Goal: Transaction & Acquisition: Purchase product/service

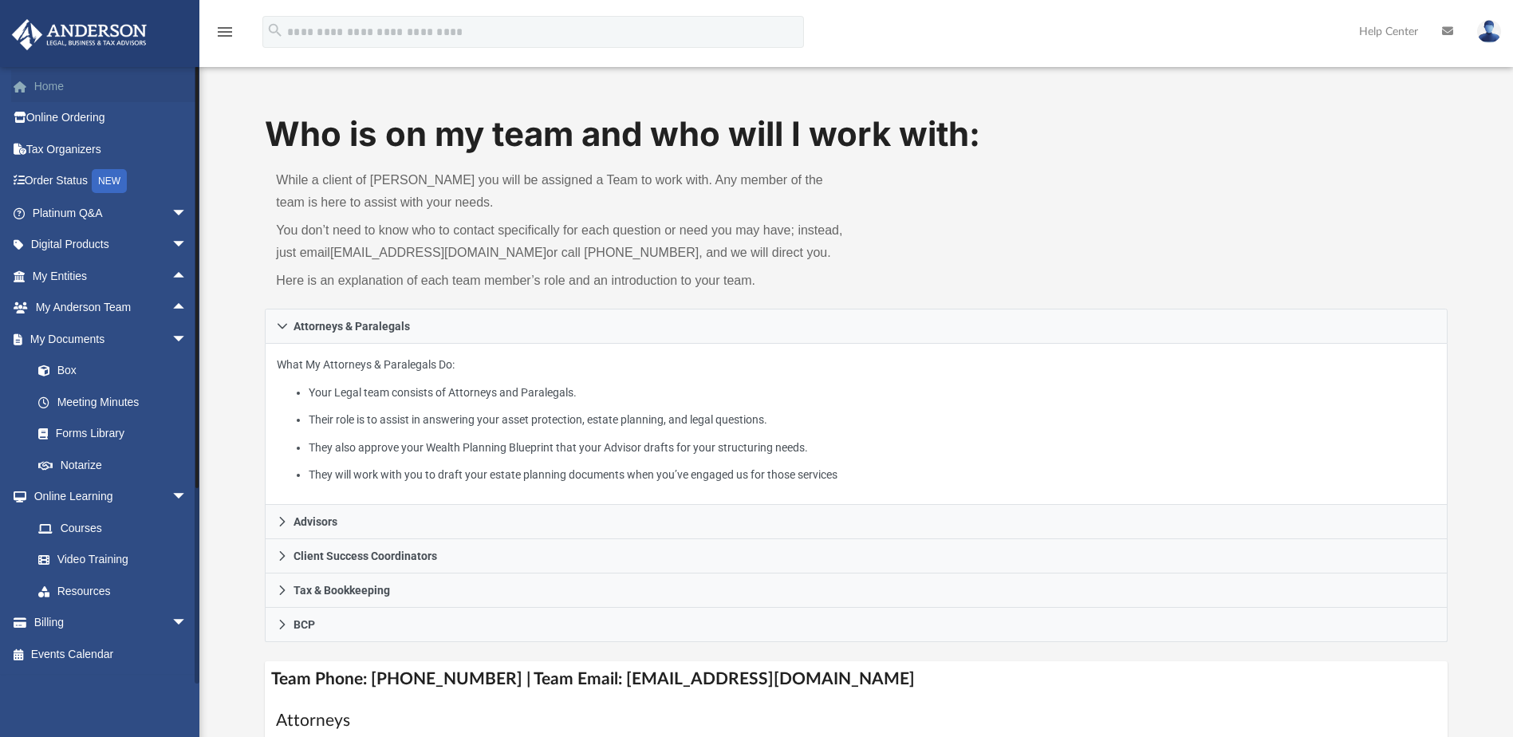
click at [66, 87] on link "Home" at bounding box center [111, 86] width 200 height 32
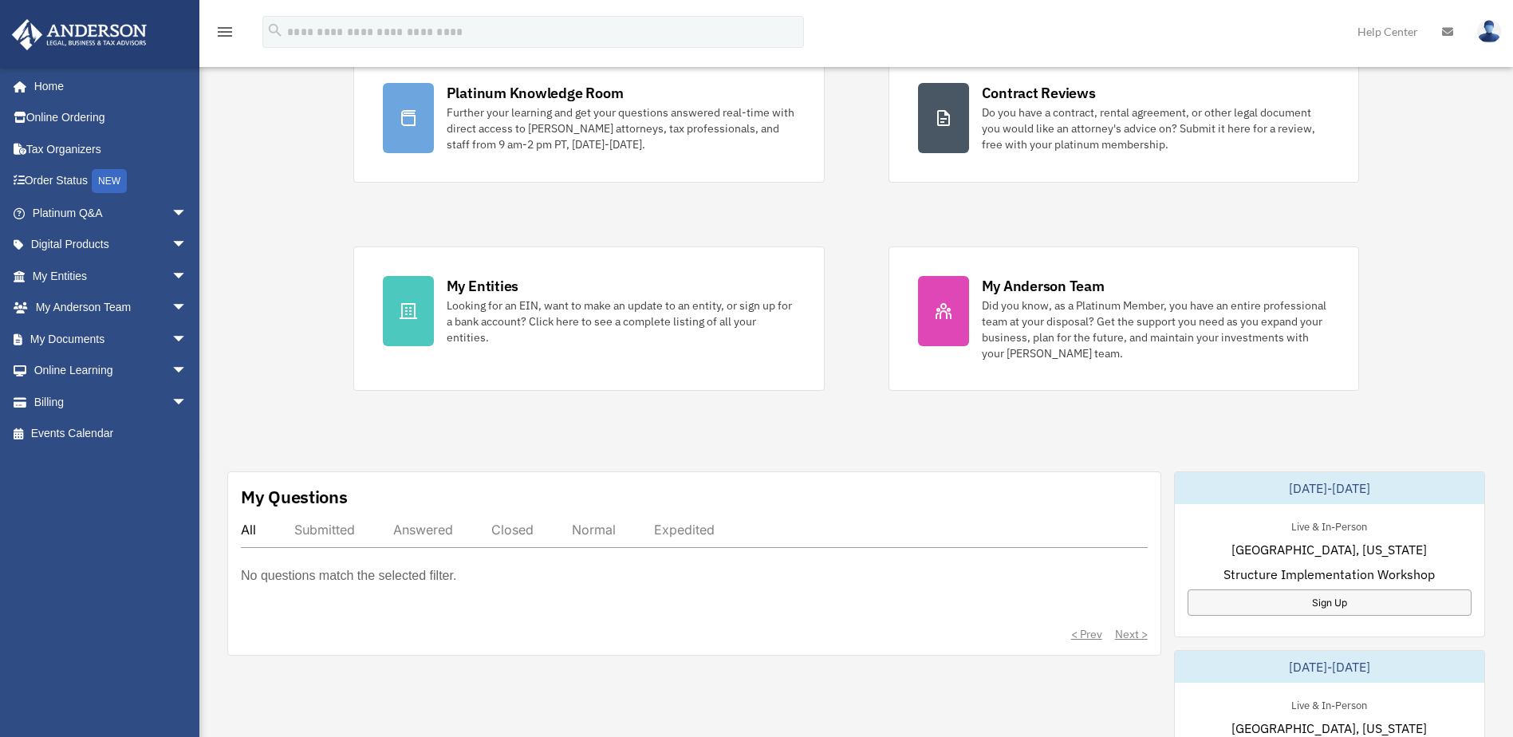
scroll to position [160, 0]
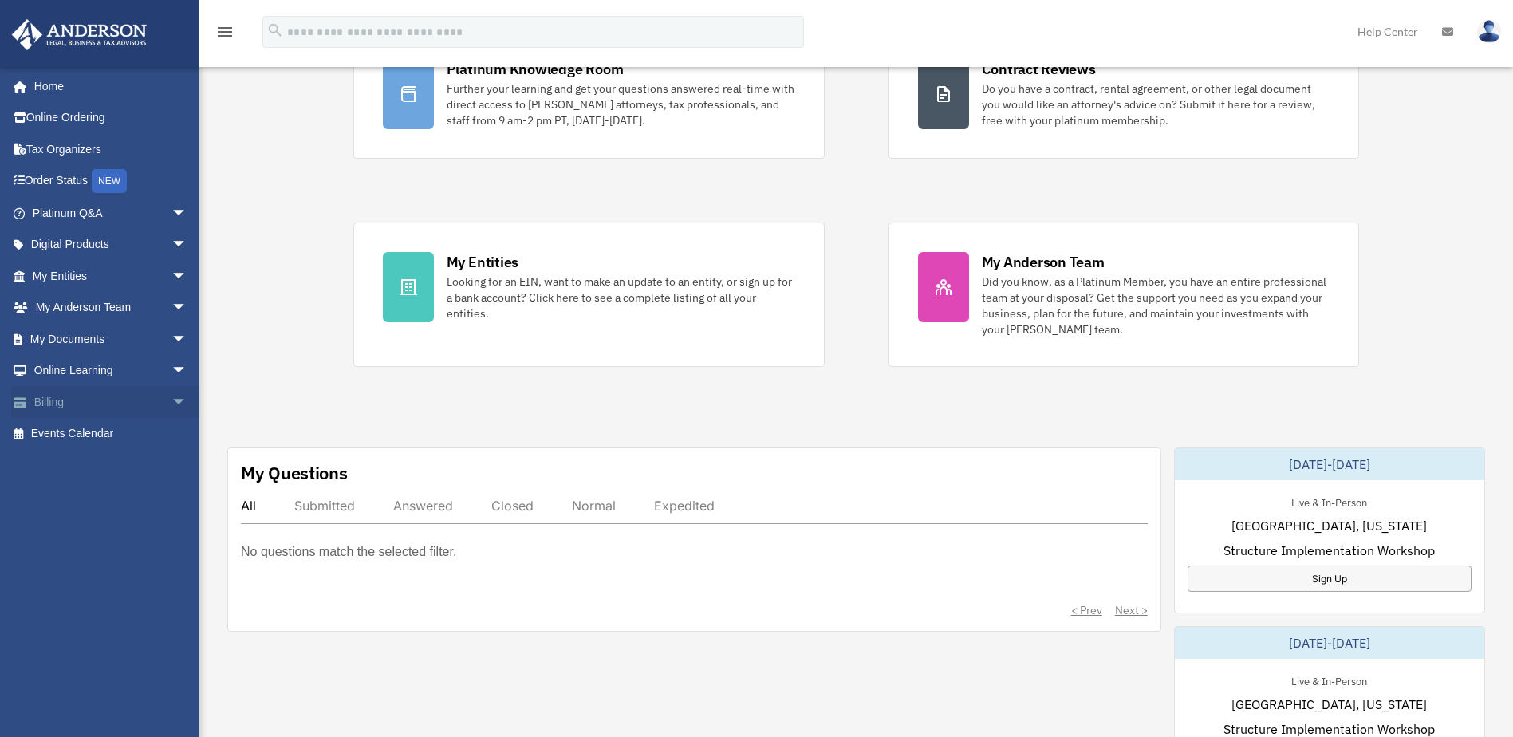
click at [172, 406] on span "arrow_drop_down" at bounding box center [188, 402] width 32 height 33
click at [116, 432] on link "$ Open Invoices" at bounding box center [116, 434] width 189 height 33
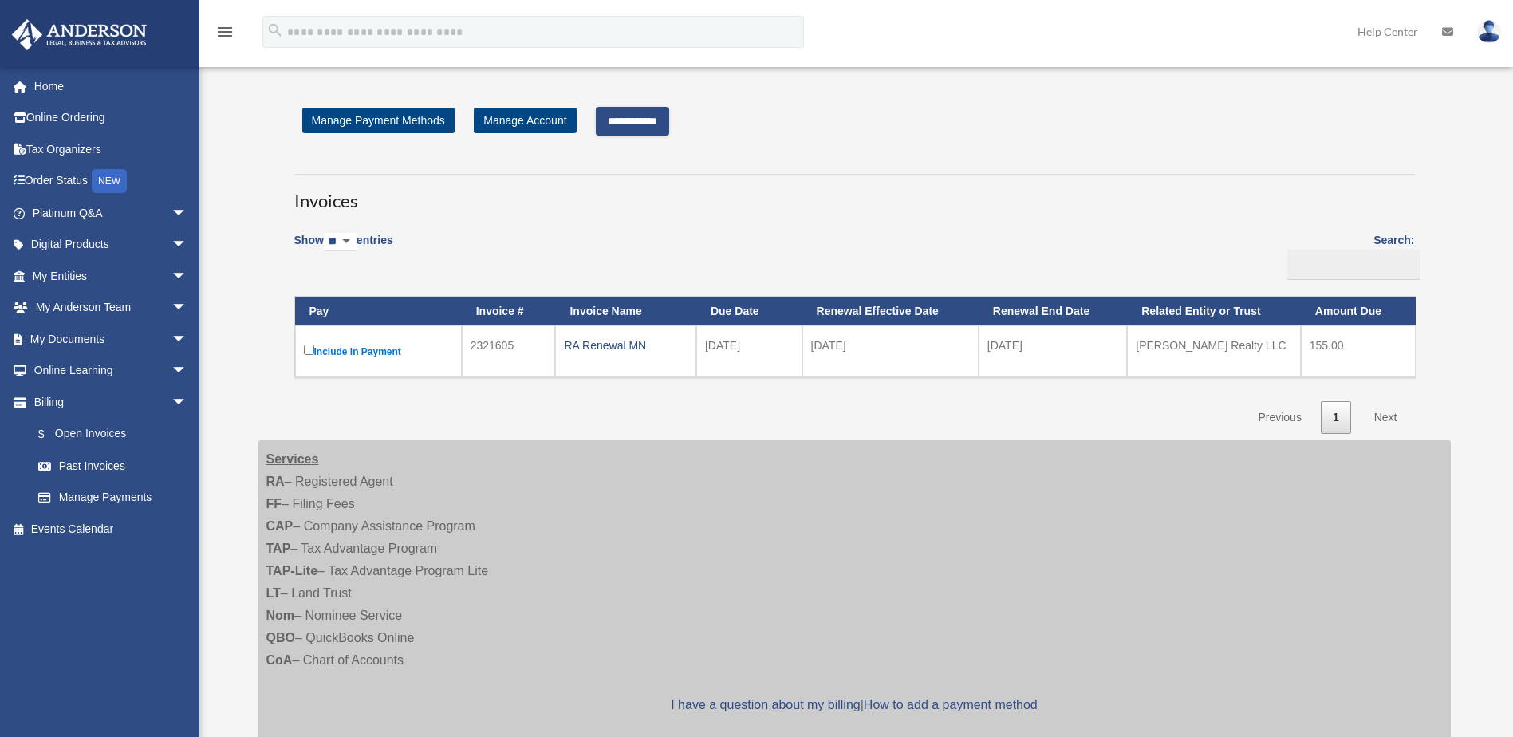
click at [668, 125] on input "**********" at bounding box center [632, 121] width 73 height 29
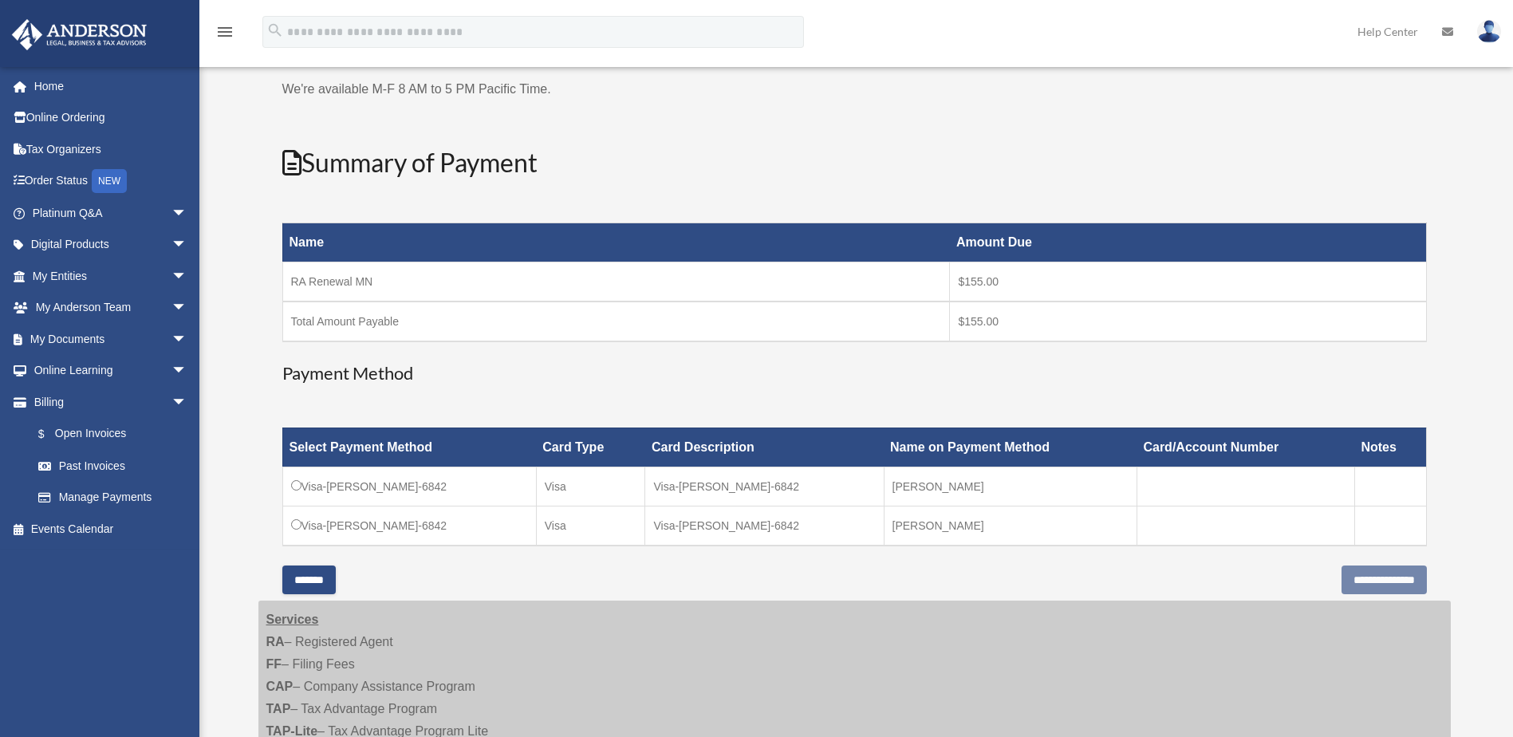
scroll to position [160, 0]
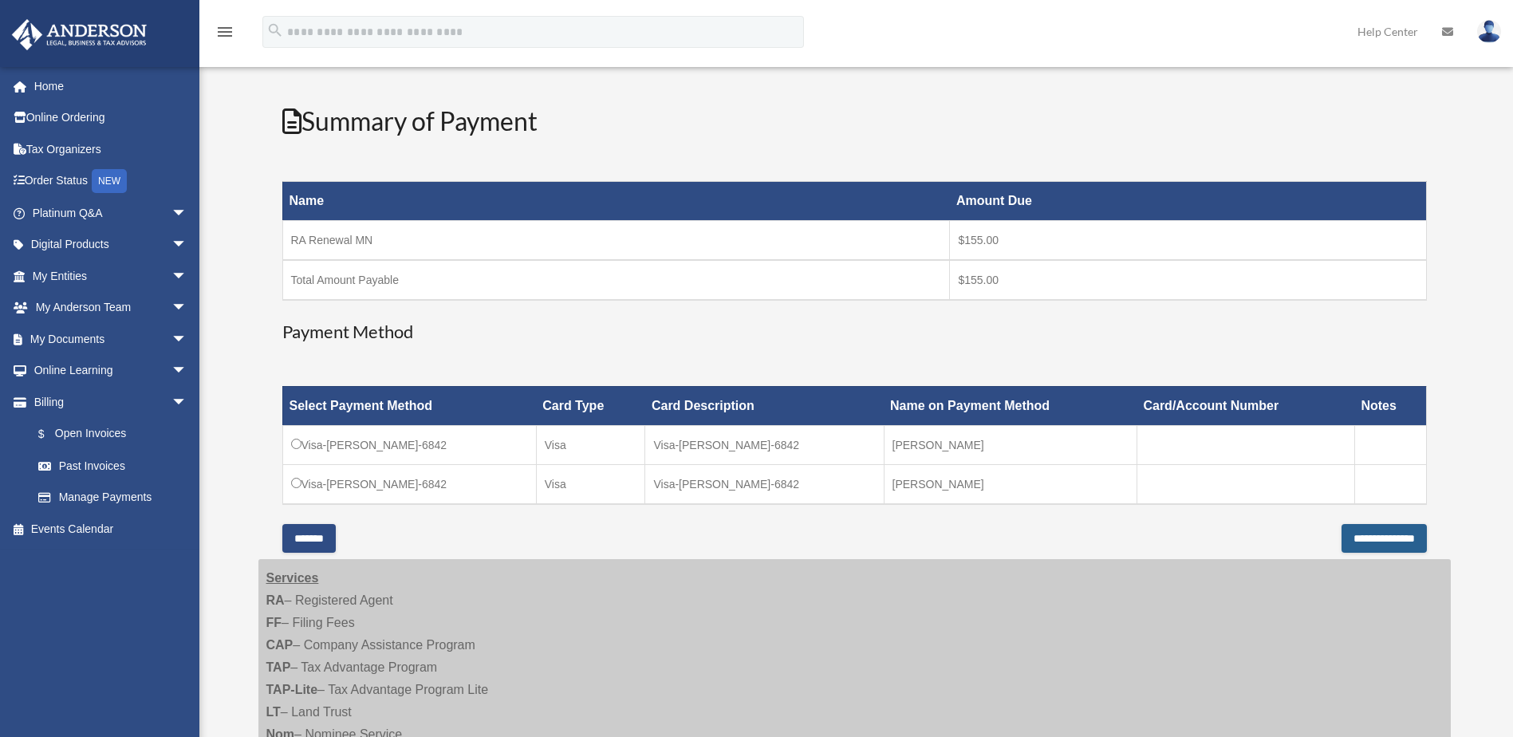
click at [1347, 536] on input "**********" at bounding box center [1384, 538] width 85 height 29
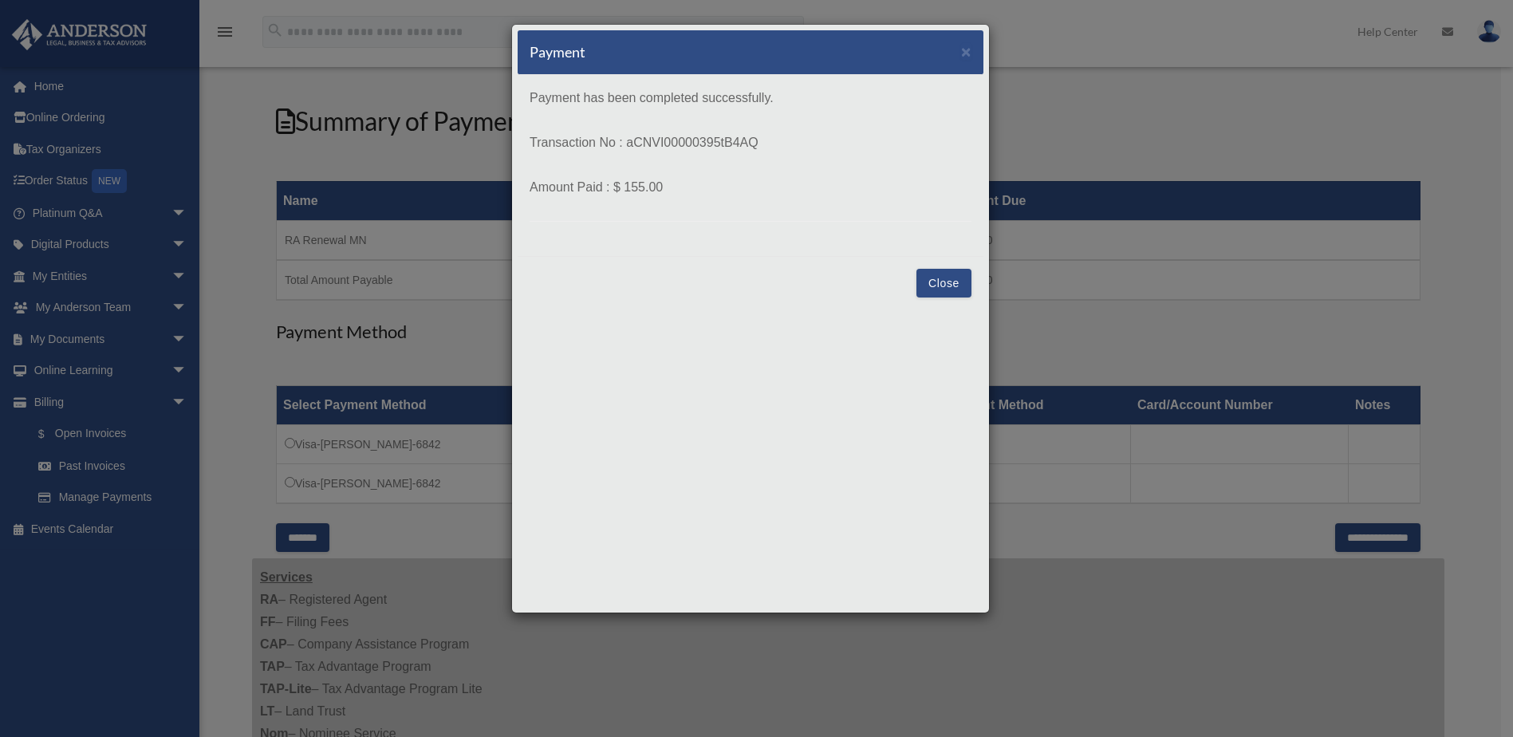
click at [956, 284] on button "Close" at bounding box center [944, 283] width 55 height 29
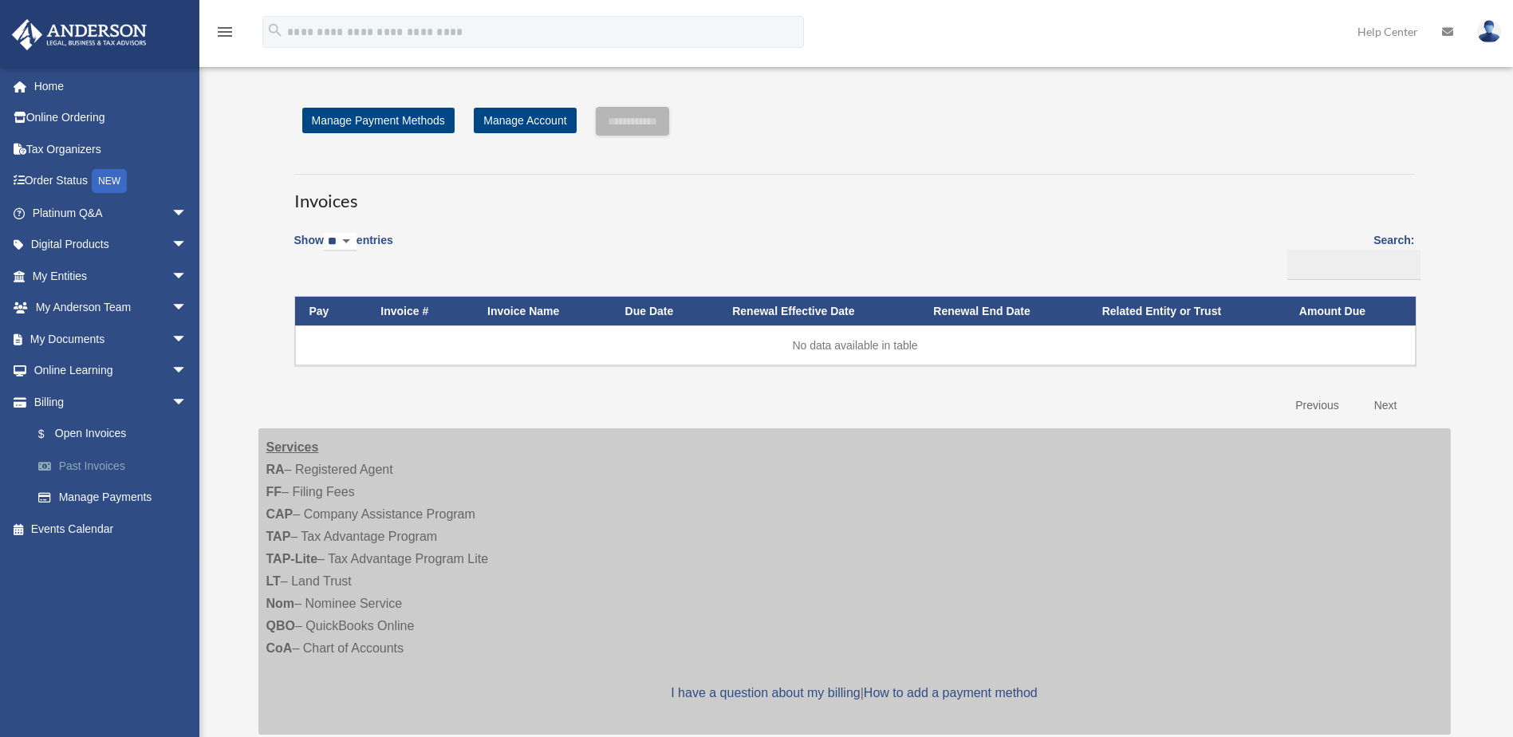
click at [112, 464] on link "Past Invoices" at bounding box center [116, 466] width 189 height 32
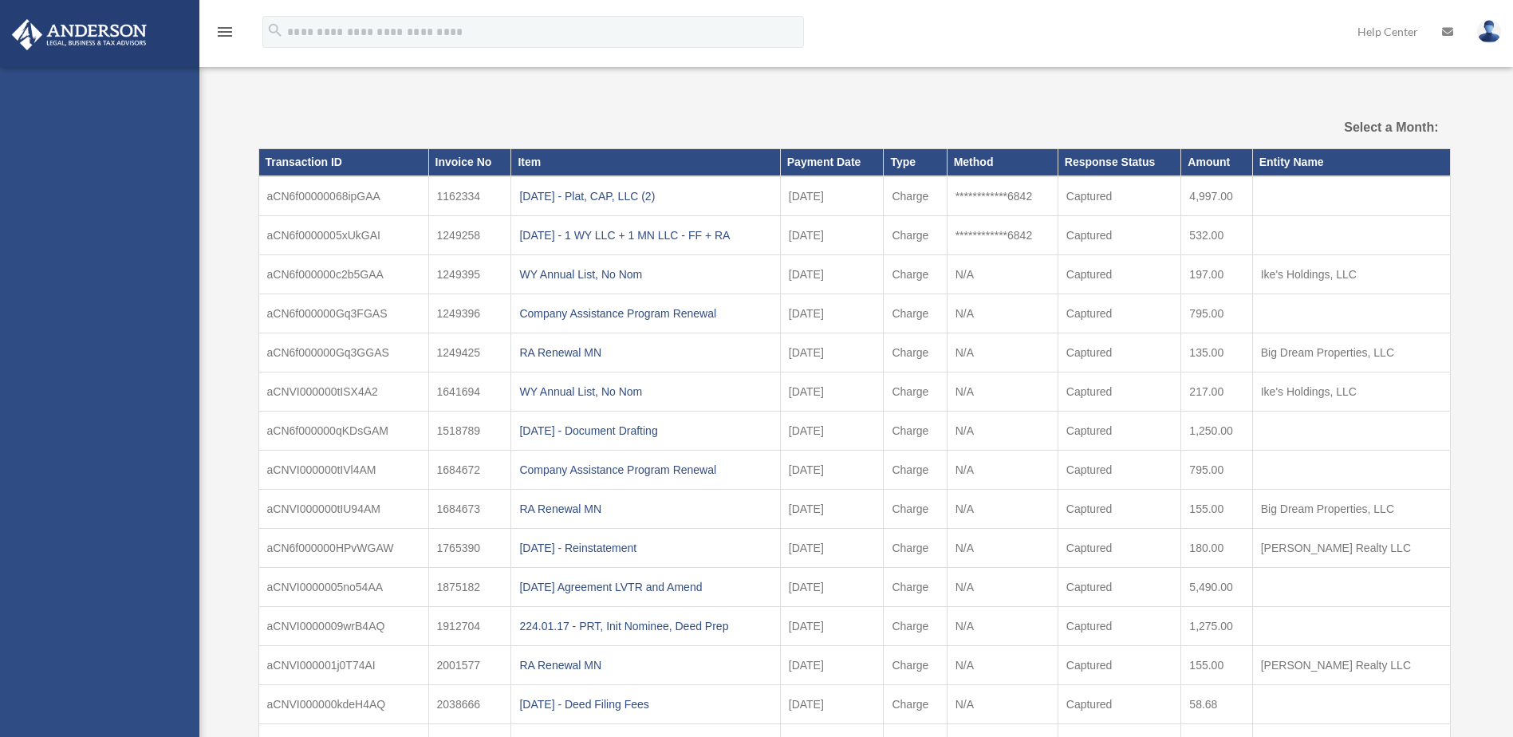
select select
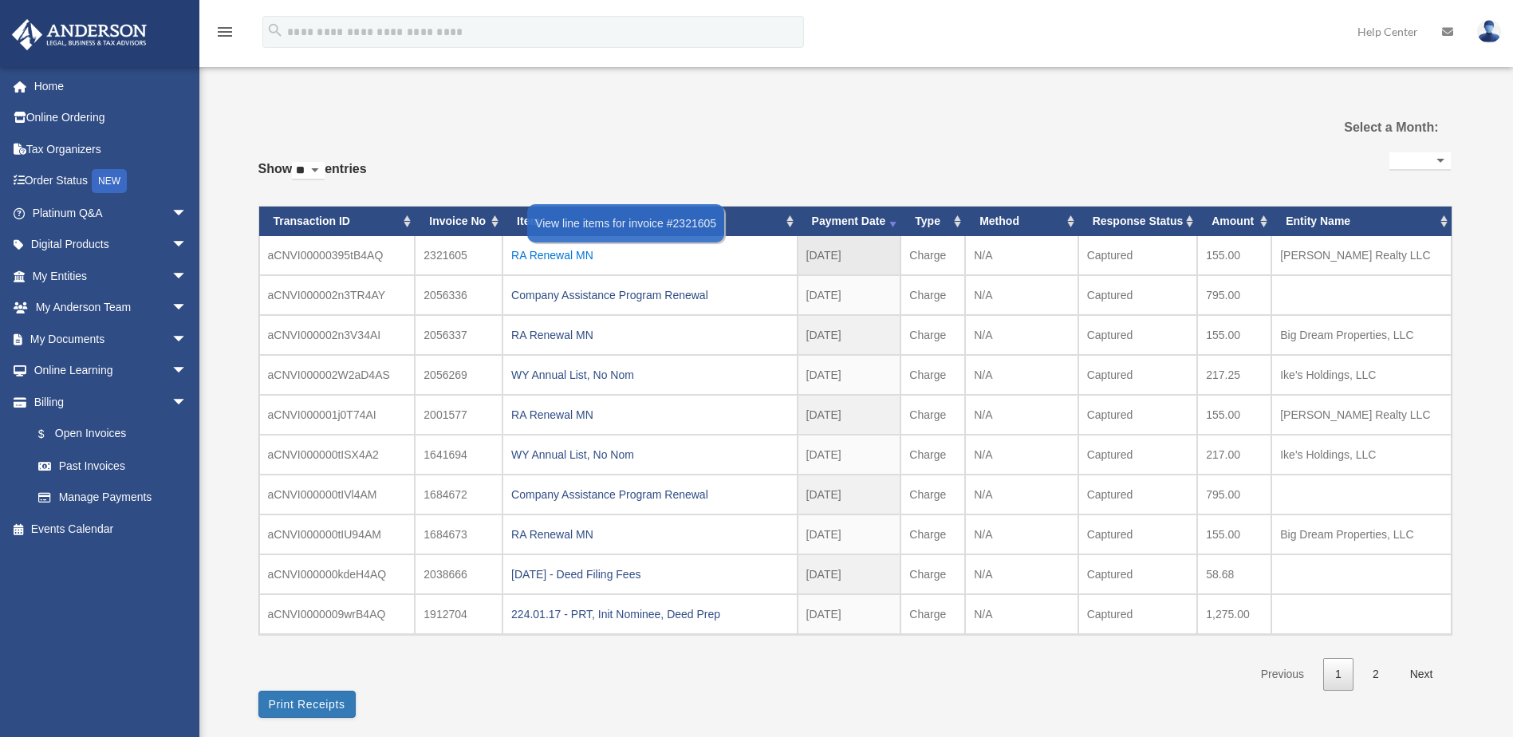
click at [574, 255] on div "RA Renewal MN" at bounding box center [650, 255] width 278 height 22
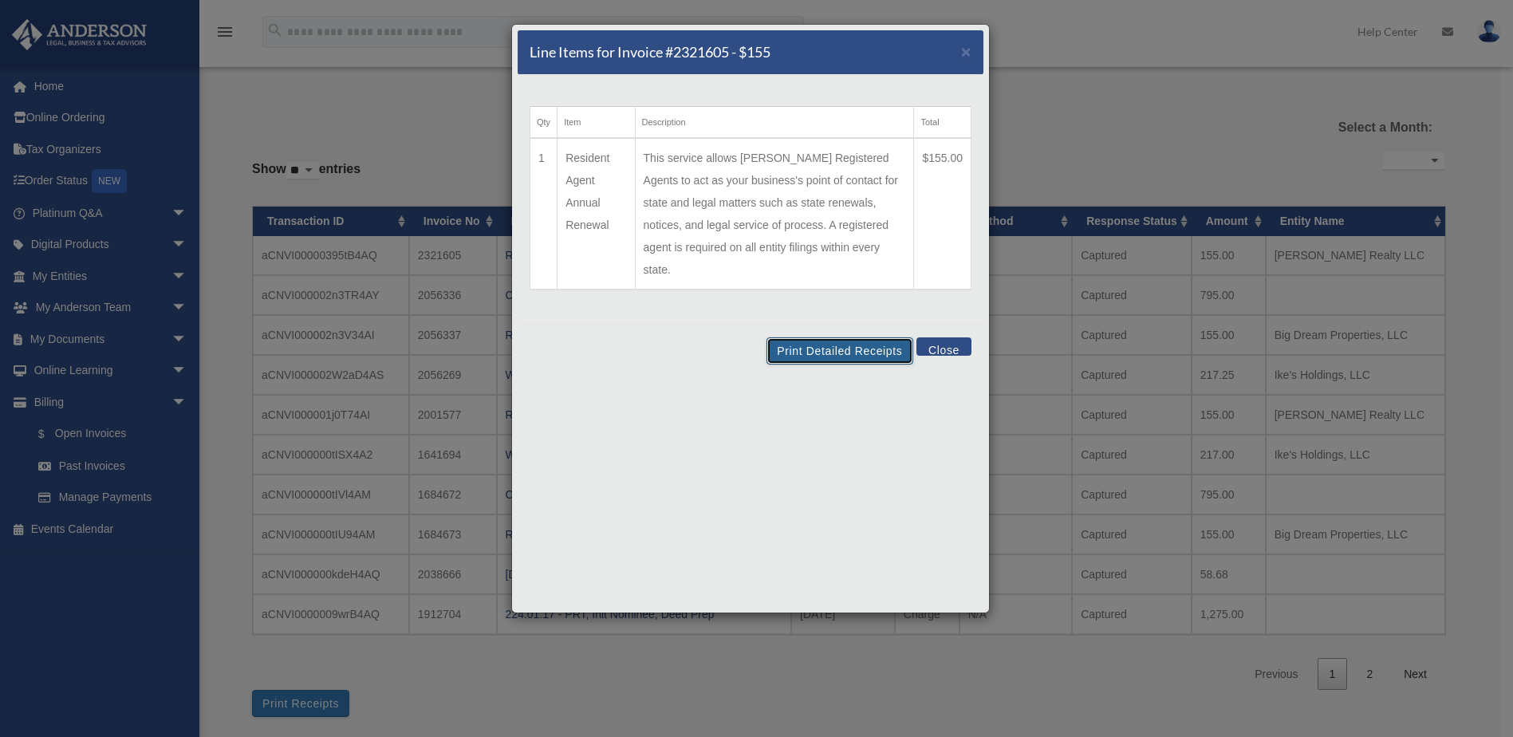
click at [834, 337] on button "Print Detailed Receipts" at bounding box center [840, 350] width 146 height 27
click at [966, 53] on span "×" at bounding box center [966, 51] width 10 height 18
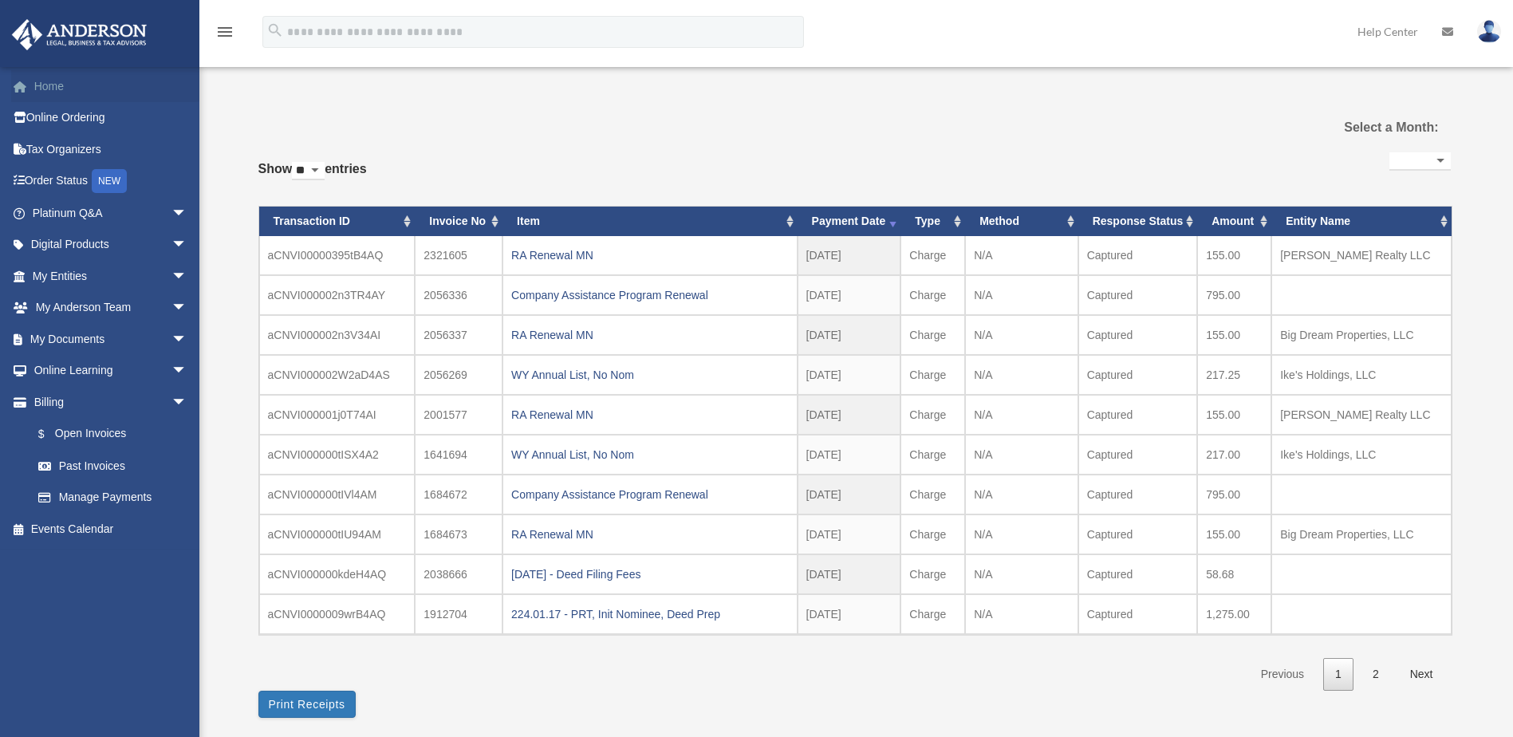
click at [37, 82] on link "Home" at bounding box center [111, 86] width 200 height 32
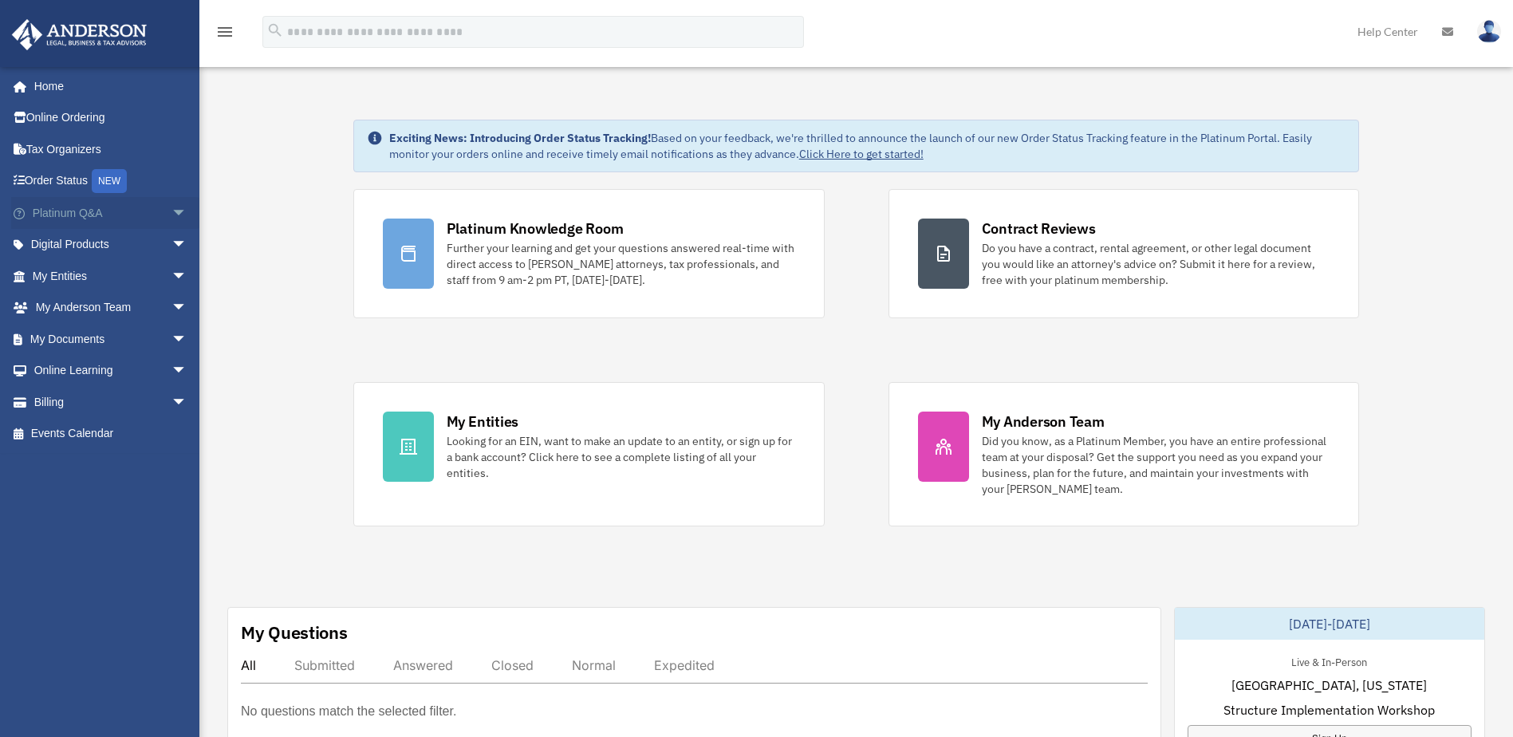
click at [85, 213] on link "Platinum Q&A arrow_drop_down" at bounding box center [111, 213] width 200 height 32
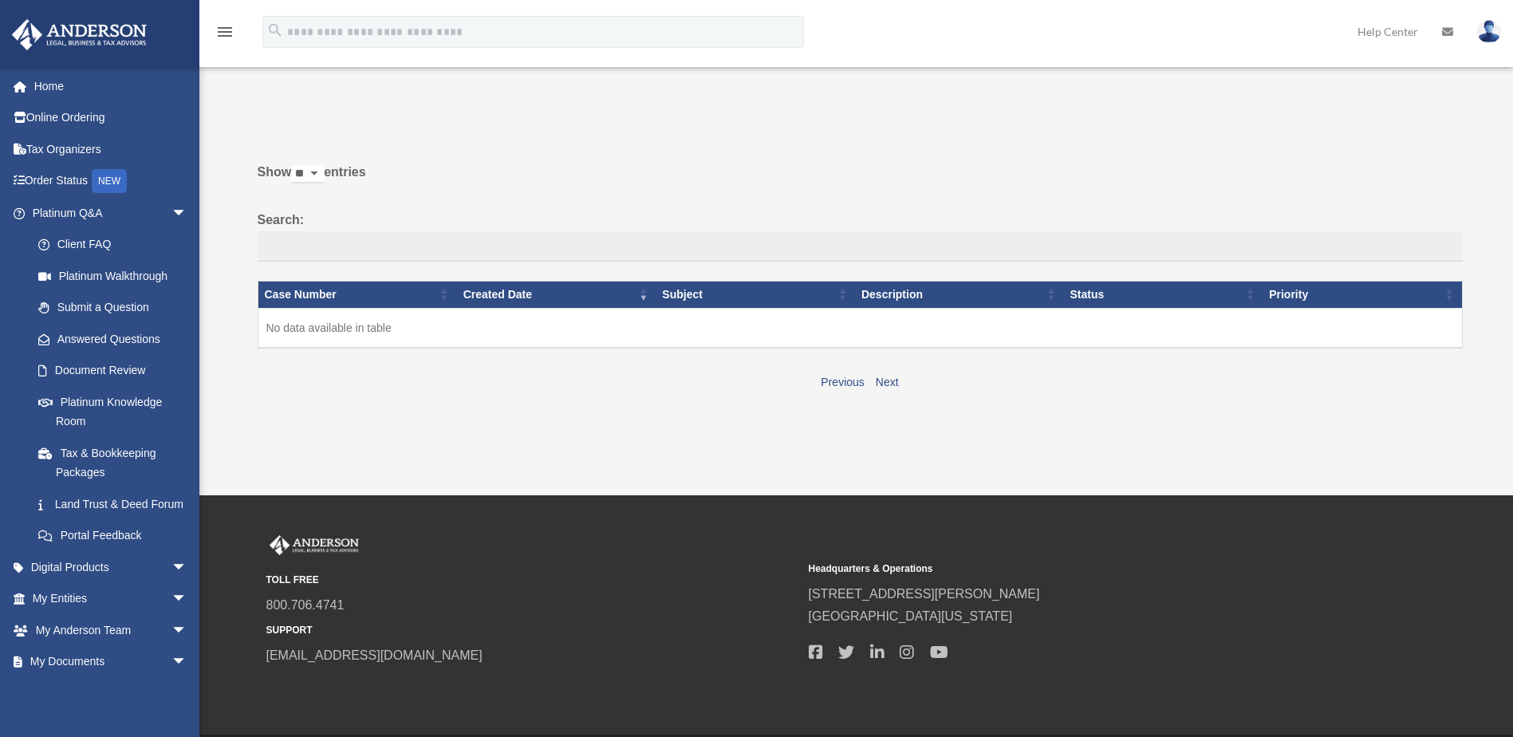
click at [55, 179] on link "Order Status NEW" at bounding box center [111, 181] width 200 height 33
